Goal: Task Accomplishment & Management: Manage account settings

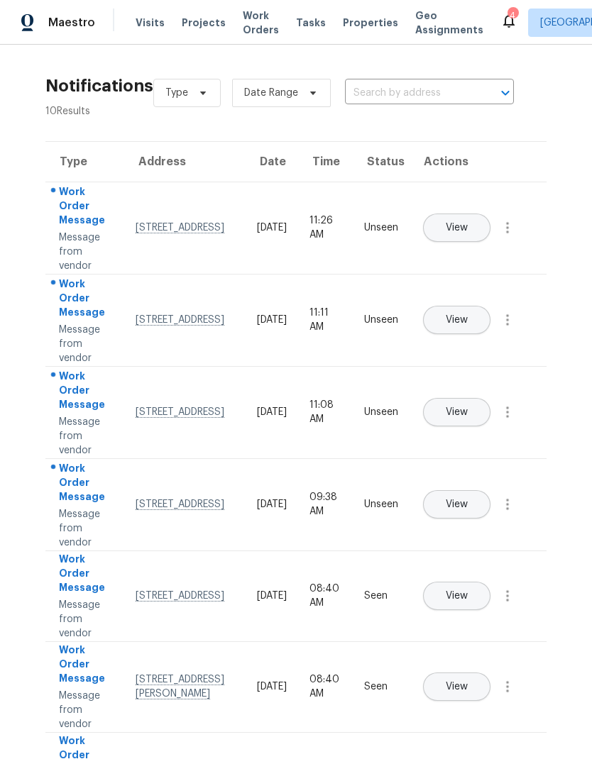
click at [490, 399] on button "View" at bounding box center [456, 412] width 67 height 28
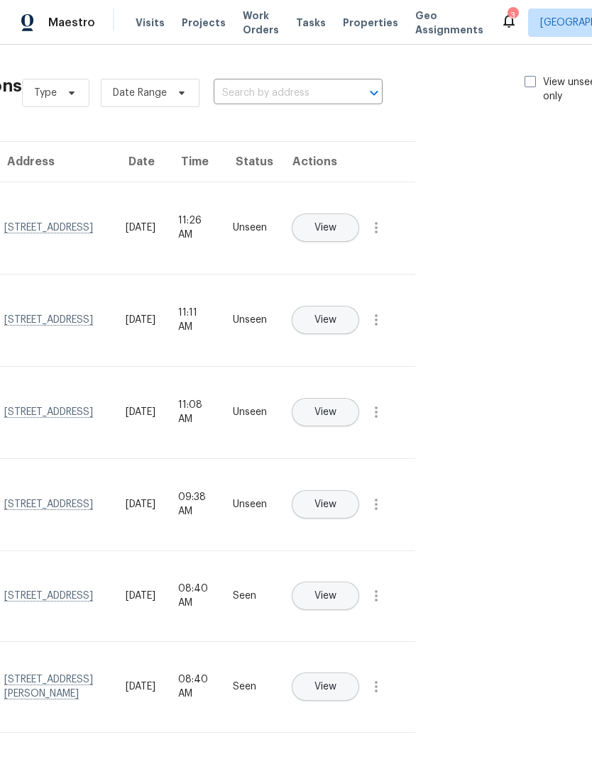
scroll to position [0, 131]
click at [532, 82] on span at bounding box center [530, 81] width 11 height 11
click at [532, 82] on input "View unseen only" at bounding box center [529, 79] width 9 height 9
checkbox input "true"
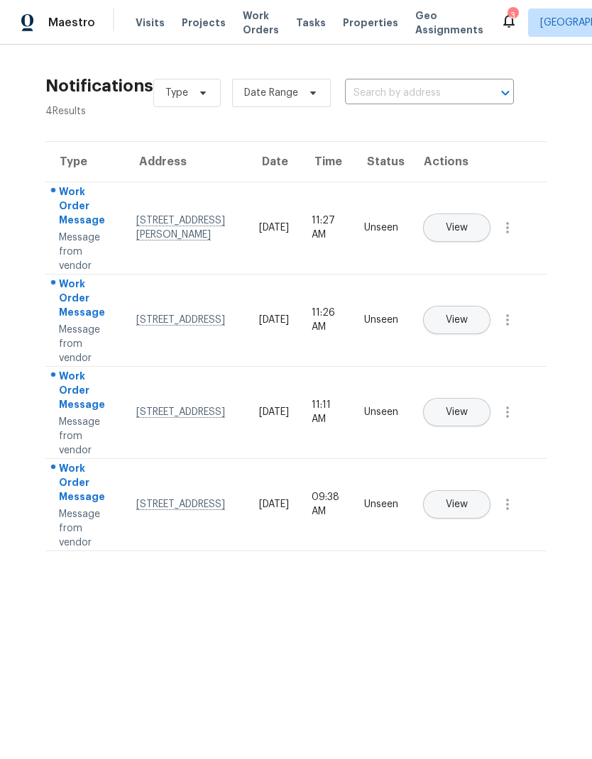
scroll to position [0, 0]
click at [513, 511] on icon "button" at bounding box center [507, 504] width 17 height 17
click at [465, 526] on div "Mark Seen" at bounding box center [426, 521] width 111 height 14
click at [508, 418] on icon "button" at bounding box center [507, 411] width 3 height 11
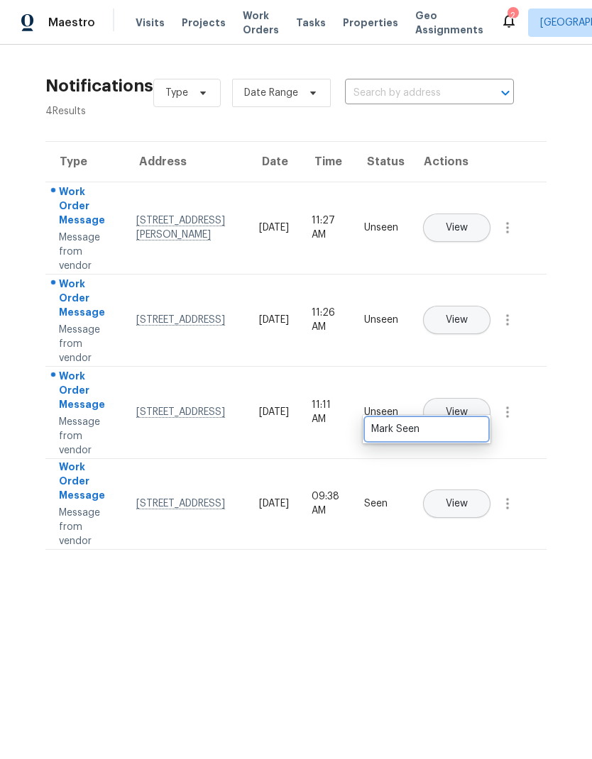
click at [458, 419] on link "Mark Seen" at bounding box center [426, 429] width 121 height 21
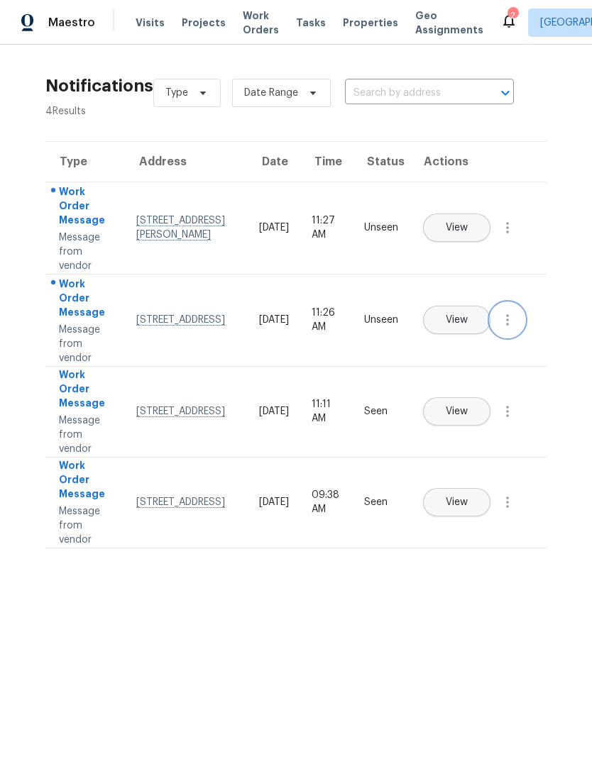
click at [511, 328] on icon "button" at bounding box center [507, 319] width 17 height 17
click at [465, 340] on div "Mark Seen" at bounding box center [426, 337] width 111 height 14
click at [516, 239] on button "button" at bounding box center [507, 228] width 34 height 34
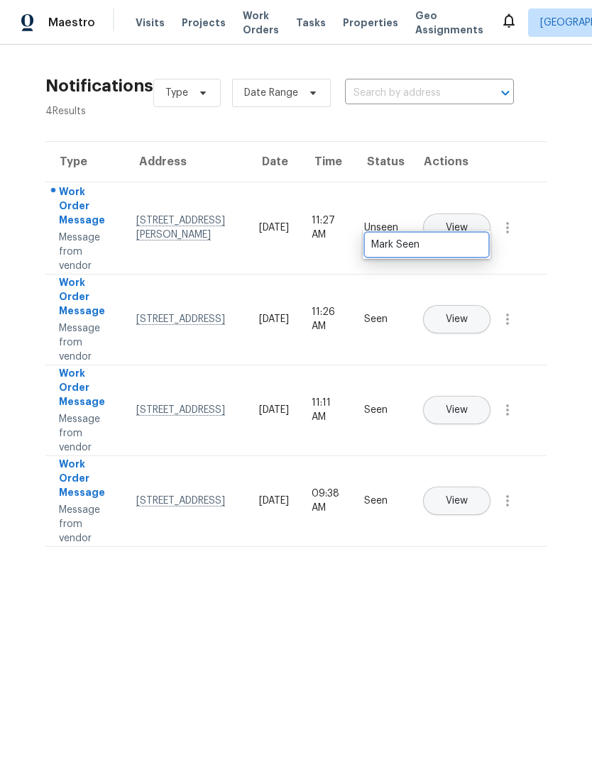
click at [454, 244] on div "Mark Seen" at bounding box center [426, 245] width 111 height 14
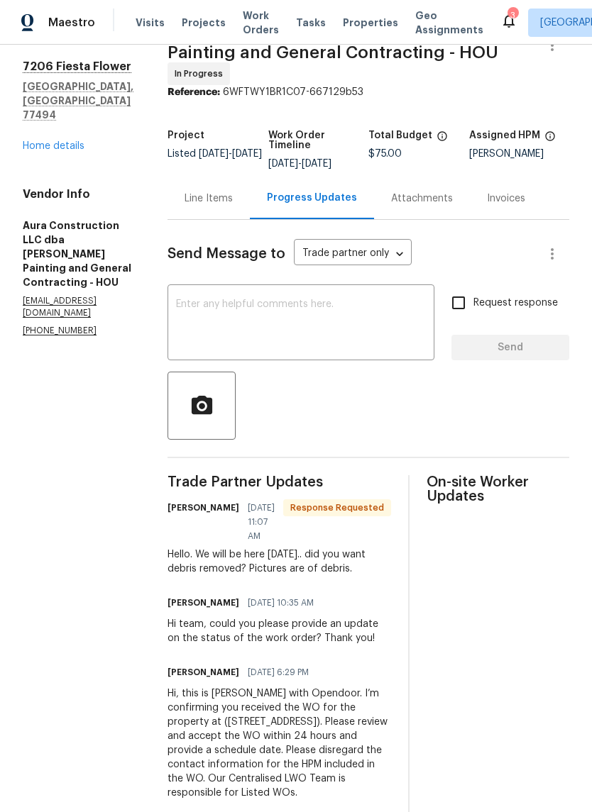
scroll to position [34, 0]
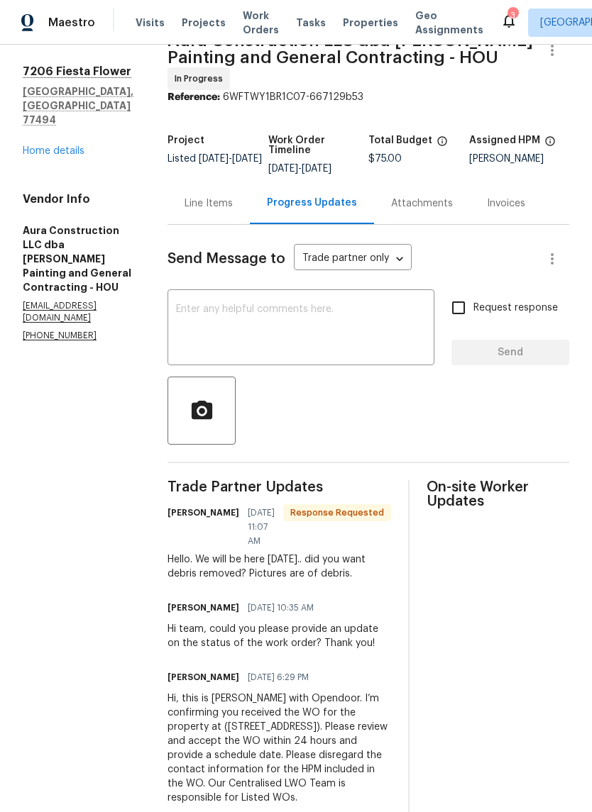
click at [200, 196] on div "Line Items" at bounding box center [208, 203] width 48 height 14
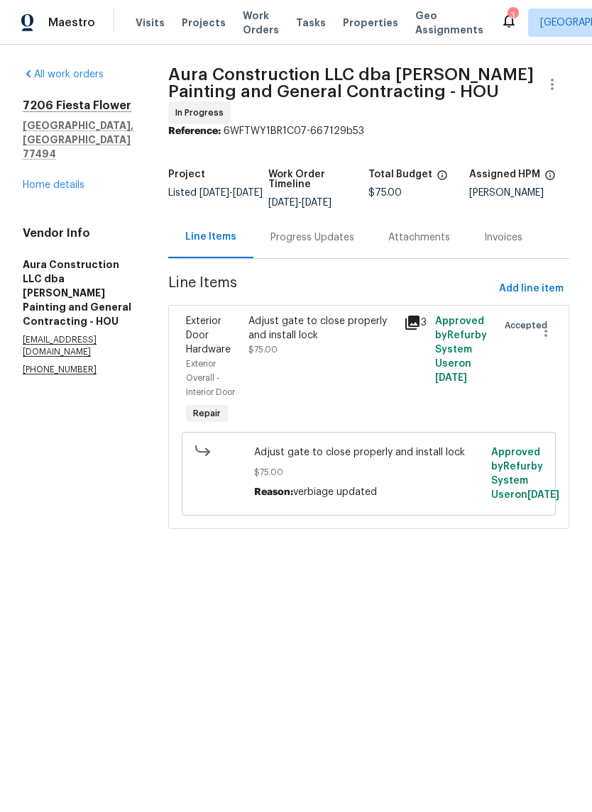
click at [414, 316] on icon at bounding box center [412, 323] width 14 height 14
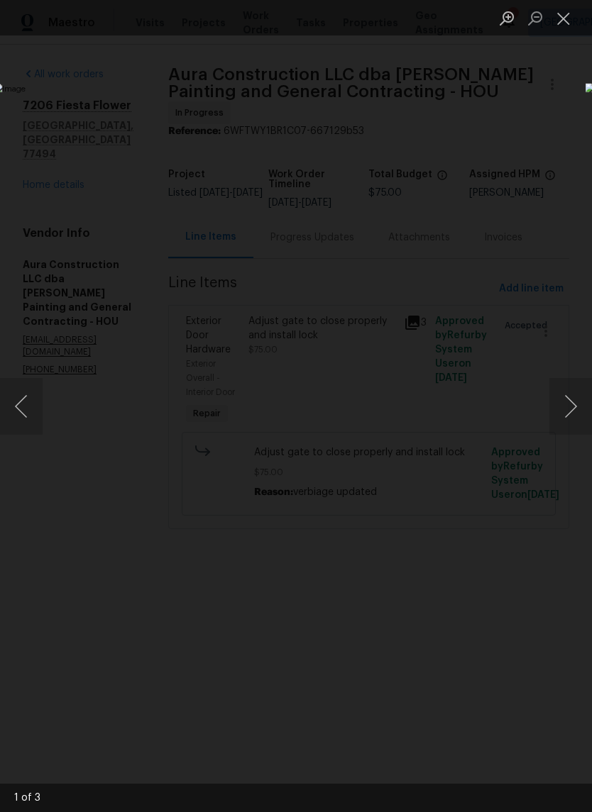
click at [569, 17] on button "Close lightbox" at bounding box center [563, 18] width 28 height 25
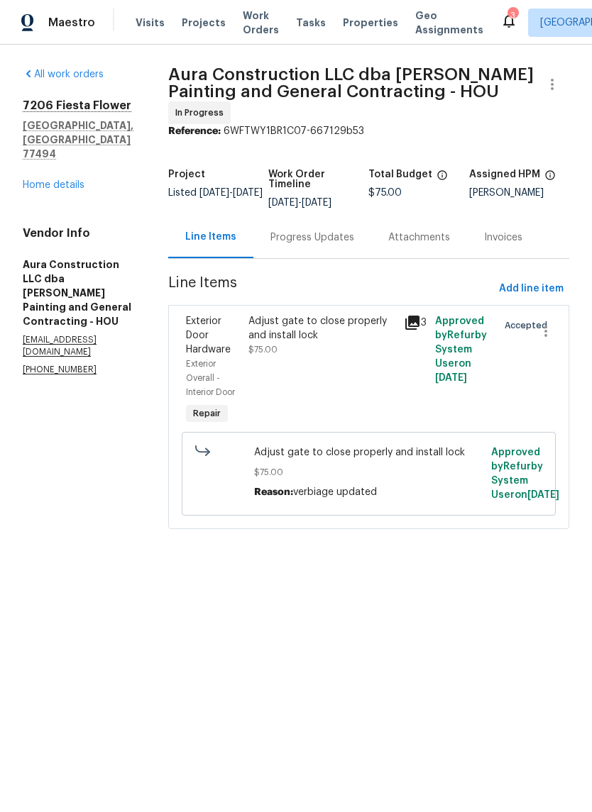
click at [40, 180] on link "Home details" at bounding box center [54, 185] width 62 height 10
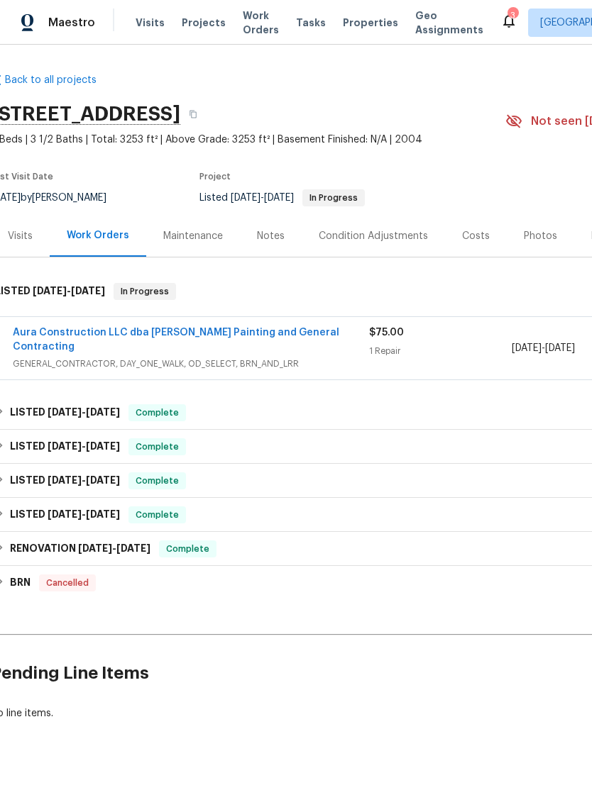
scroll to position [0, 9]
click at [292, 321] on div "Aura Construction LLC dba Logan's Painting and General Contracting GENERAL_CONT…" at bounding box center [392, 348] width 792 height 62
click at [298, 335] on link "Aura Construction LLC dba Logan's Painting and General Contracting" at bounding box center [176, 340] width 326 height 24
